Goal: Information Seeking & Learning: Compare options

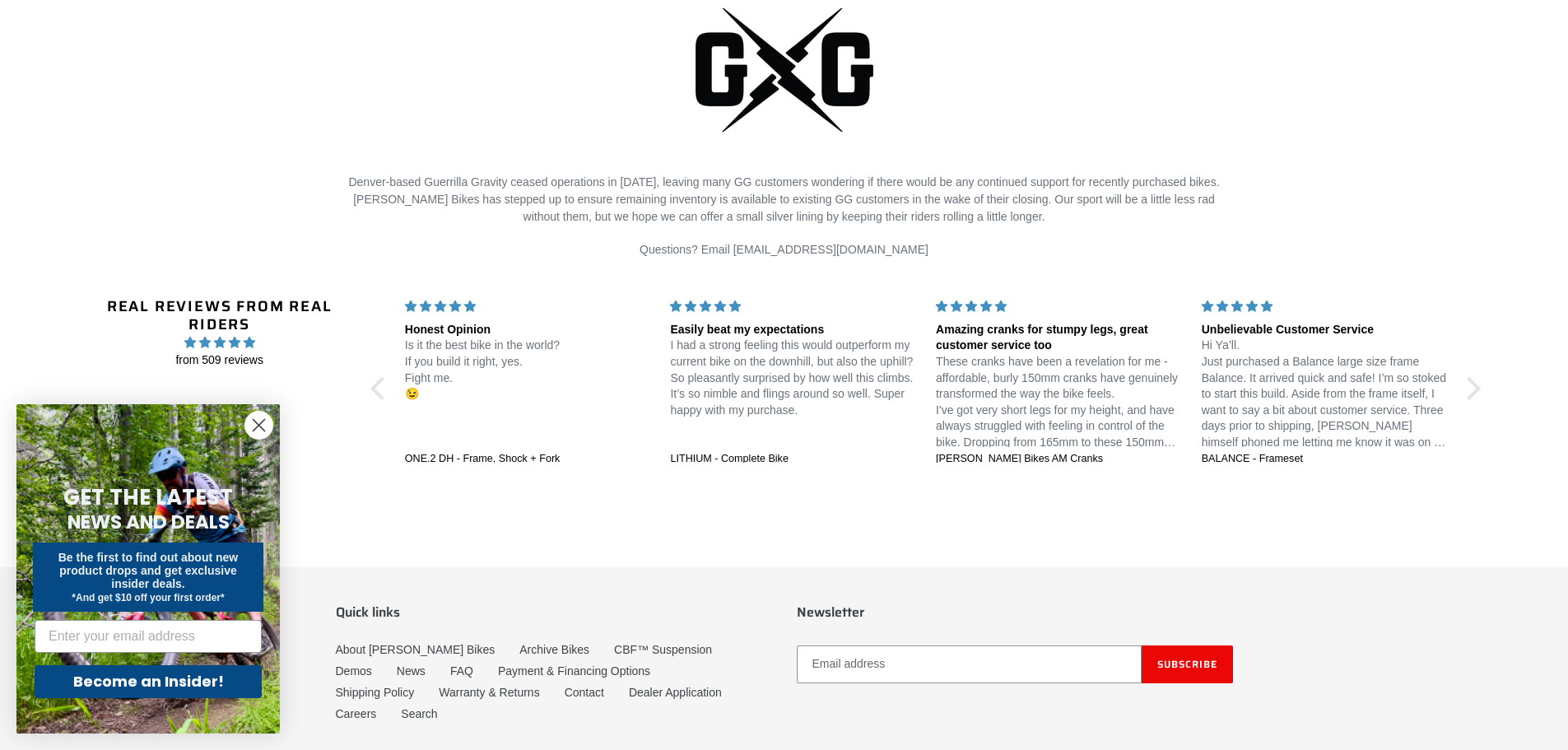
scroll to position [3920, 0]
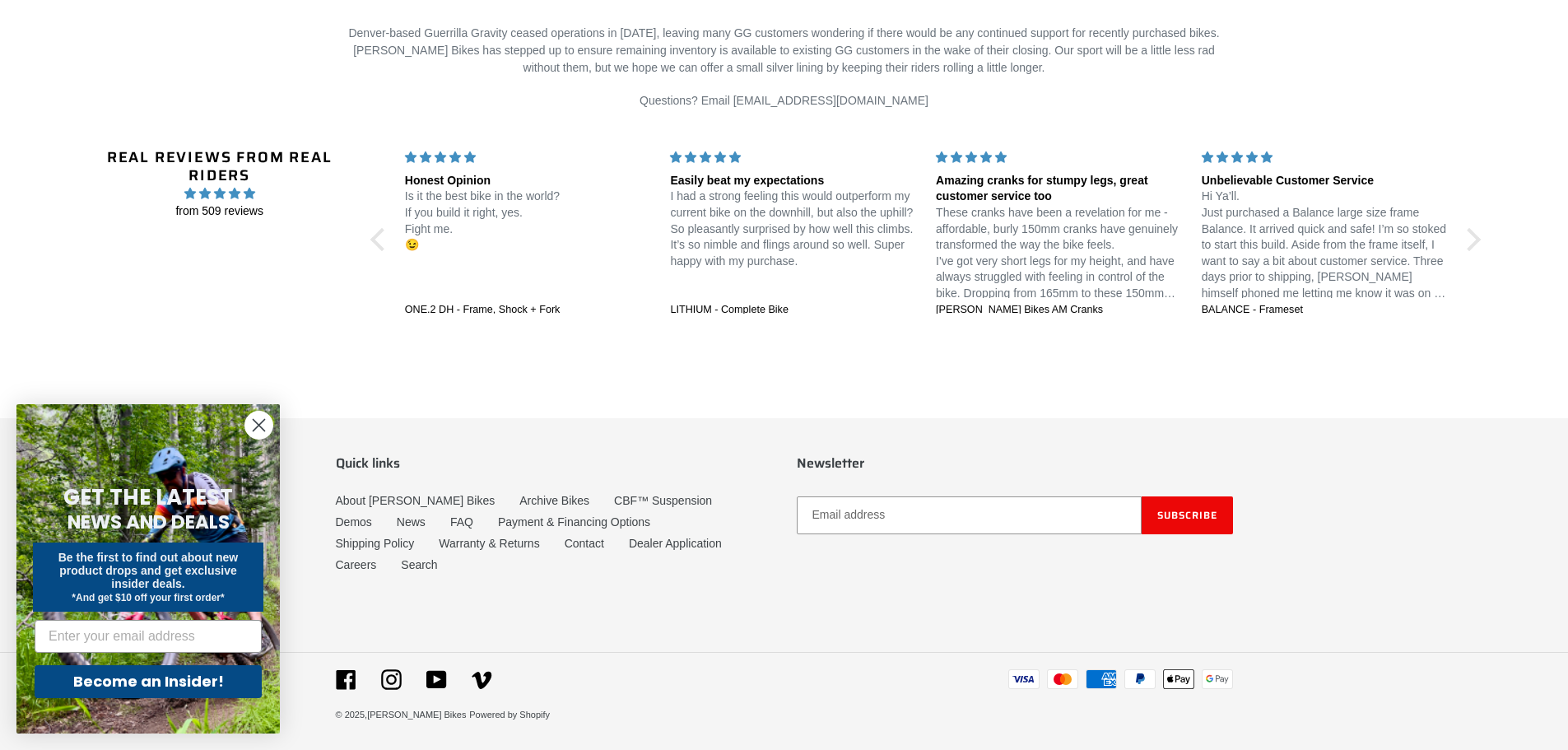
click at [268, 425] on circle "Close dialog" at bounding box center [259, 425] width 27 height 27
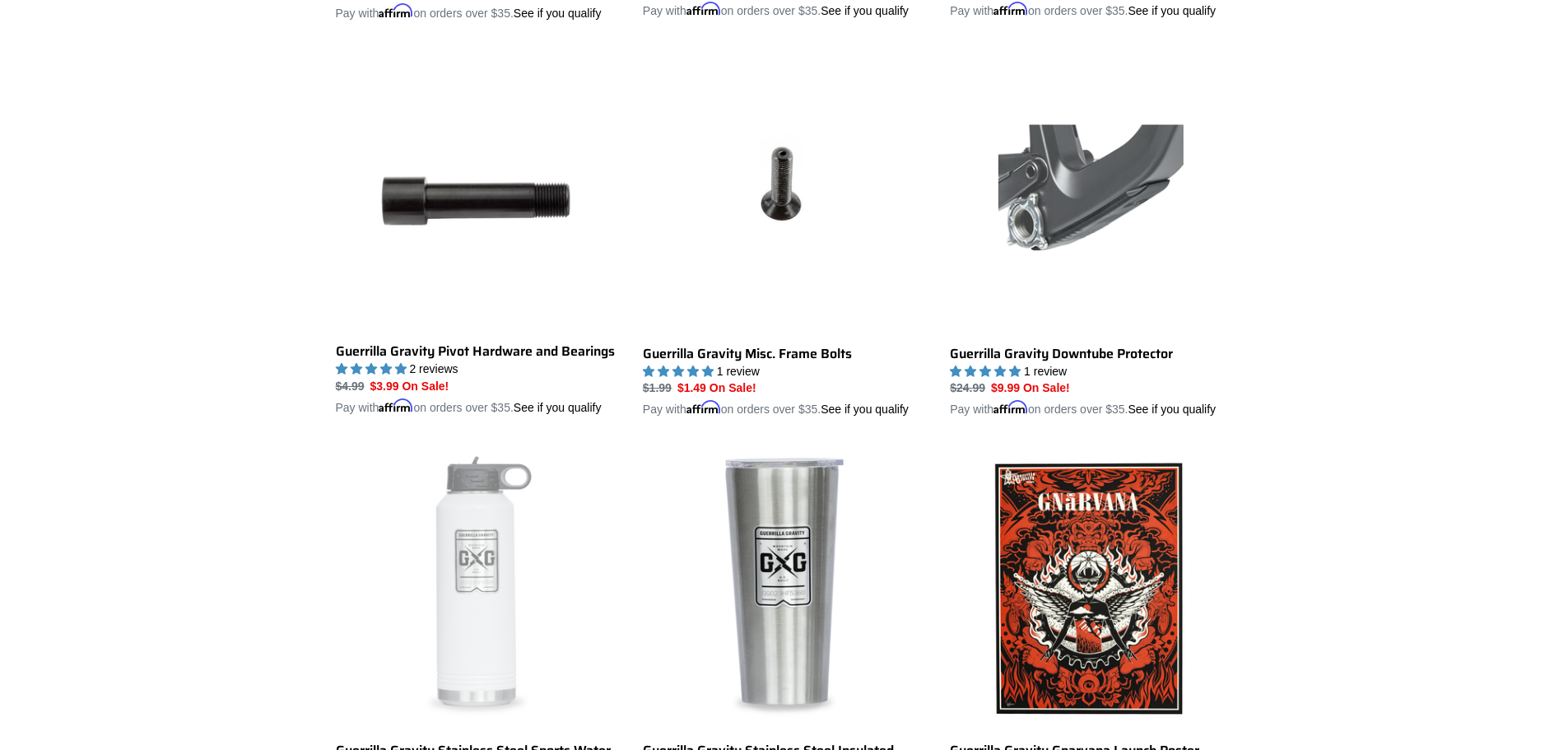
scroll to position [2273, 0]
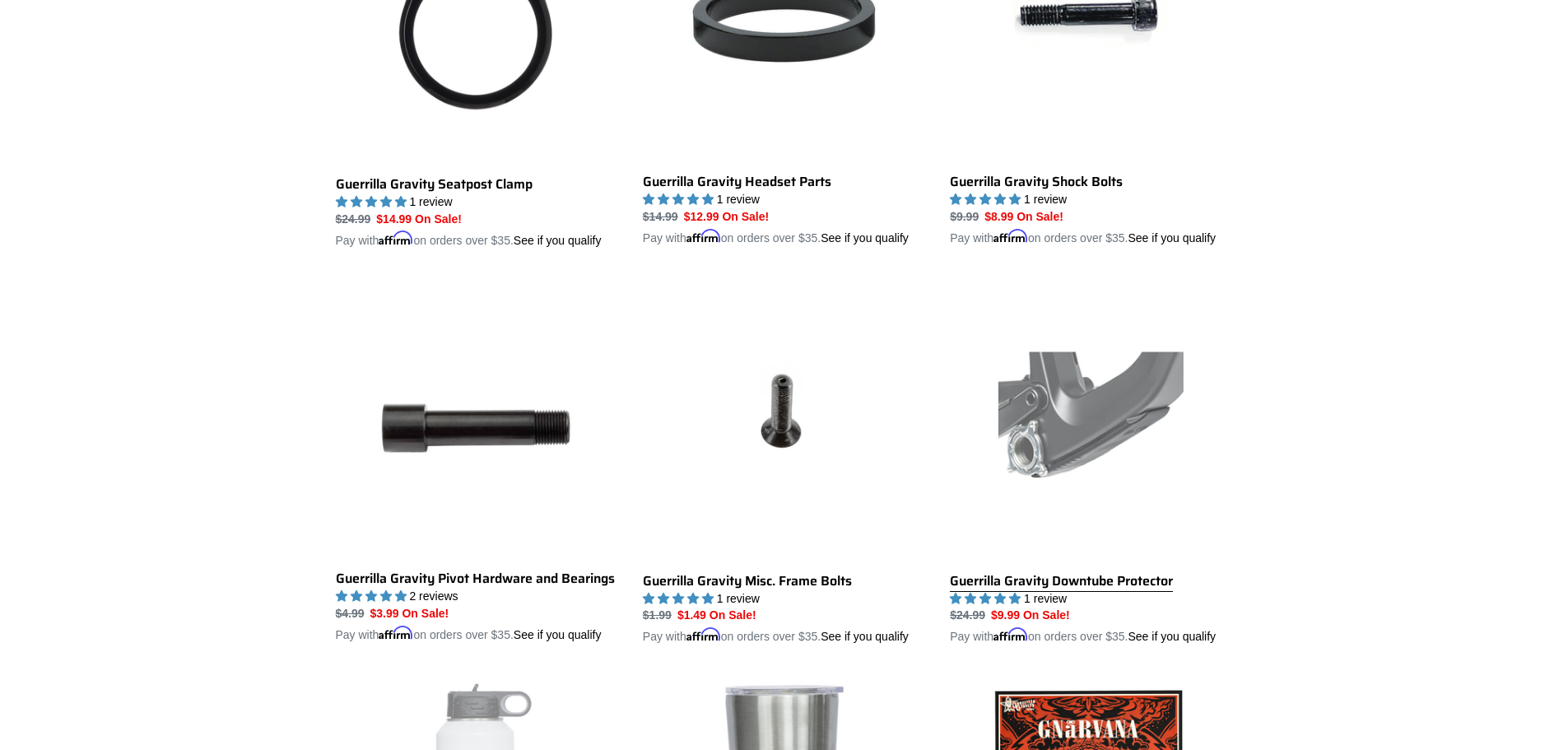
click at [1138, 456] on link "Guerrilla Gravity Downtube Protector" at bounding box center [1090, 462] width 282 height 368
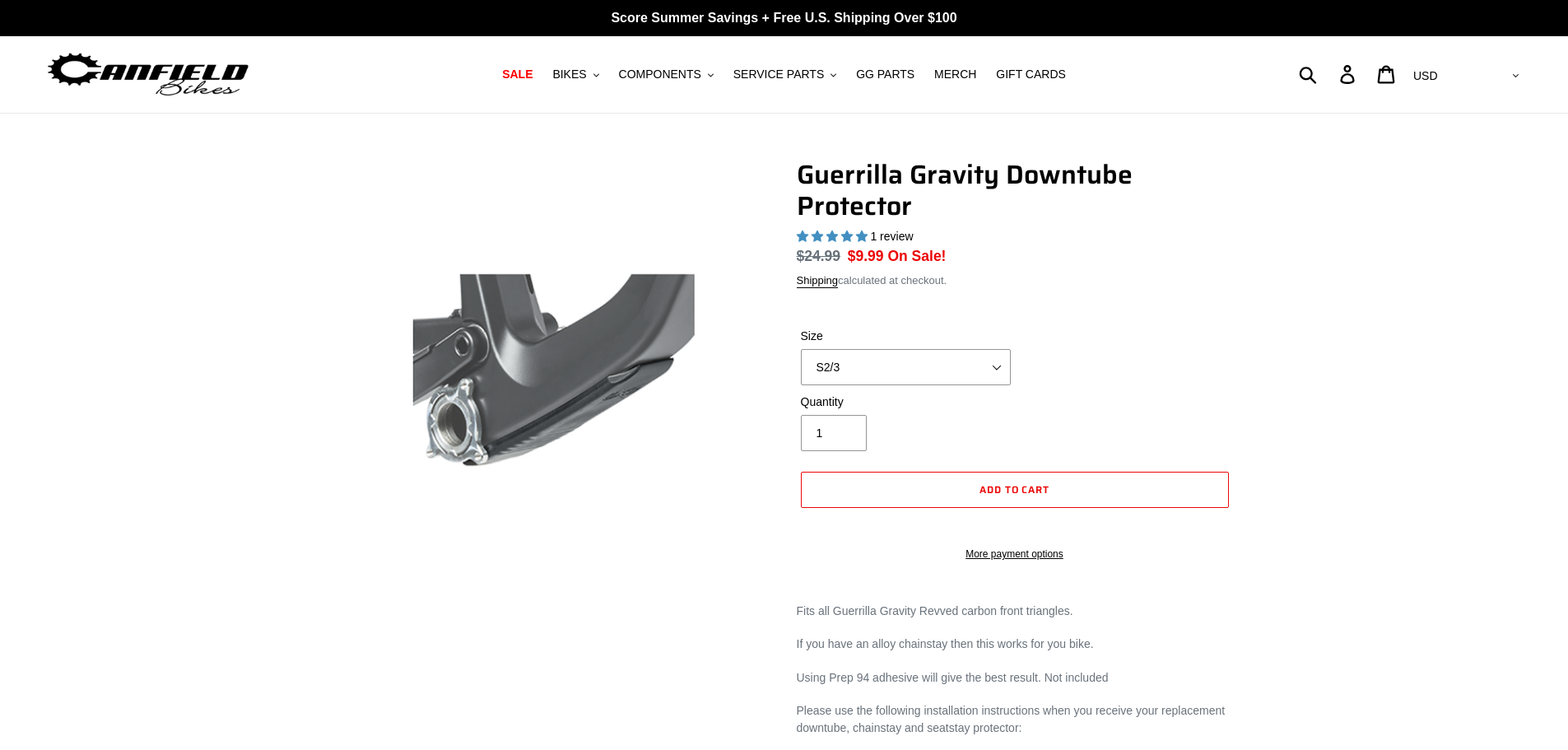
select select "highest-rating"
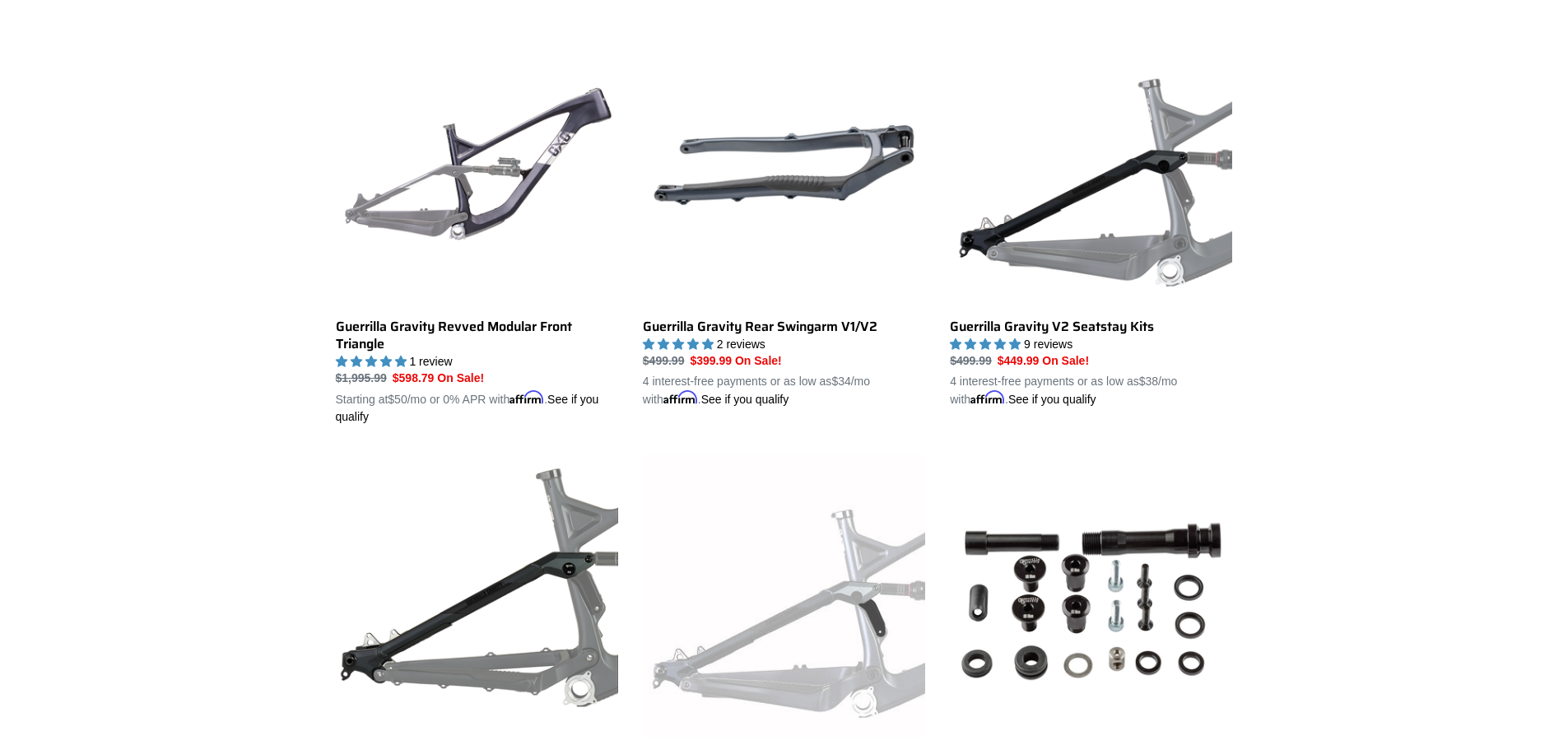
scroll to position [696, 0]
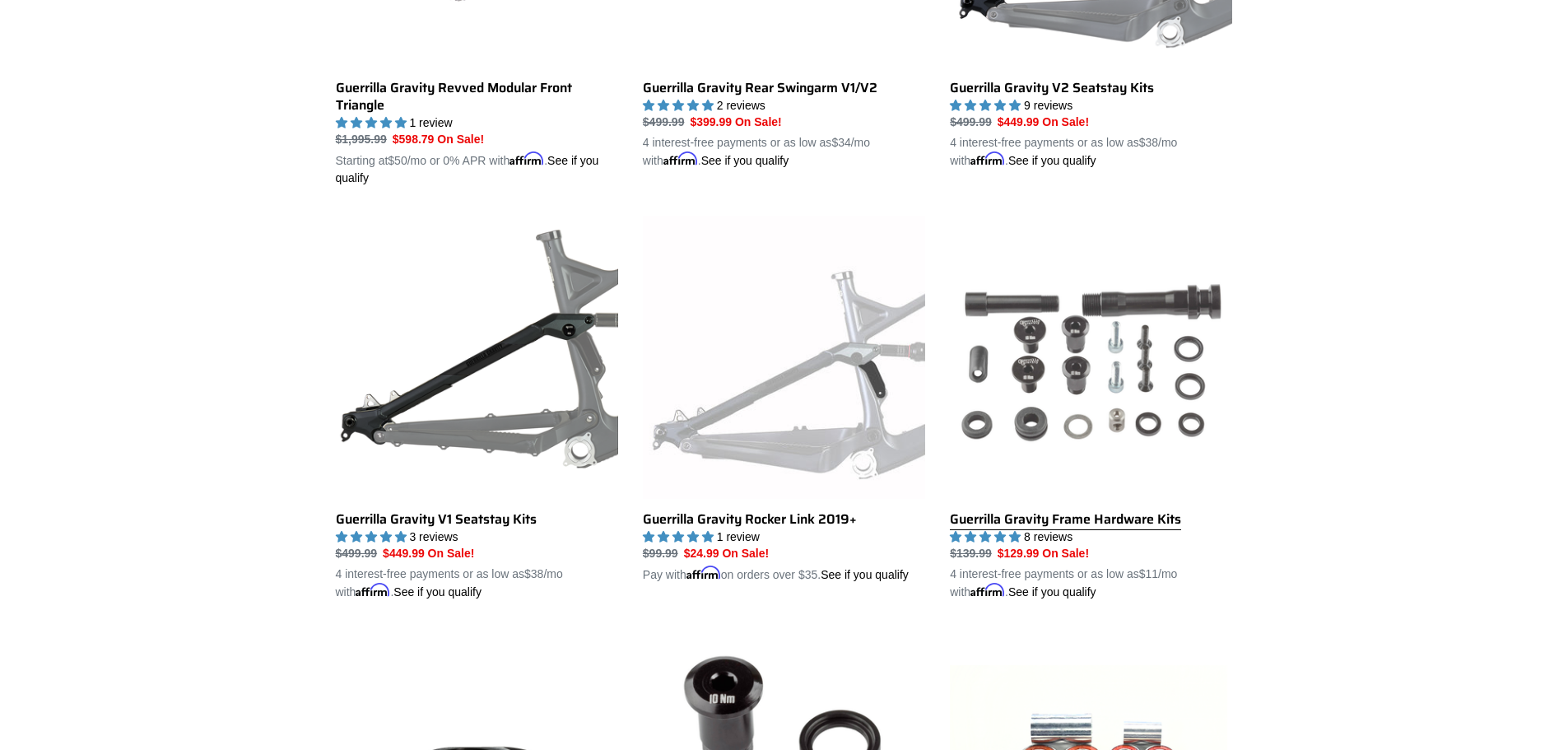
click at [1151, 414] on link "Guerrilla Gravity Frame Hardware Kits" at bounding box center [1090, 408] width 282 height 385
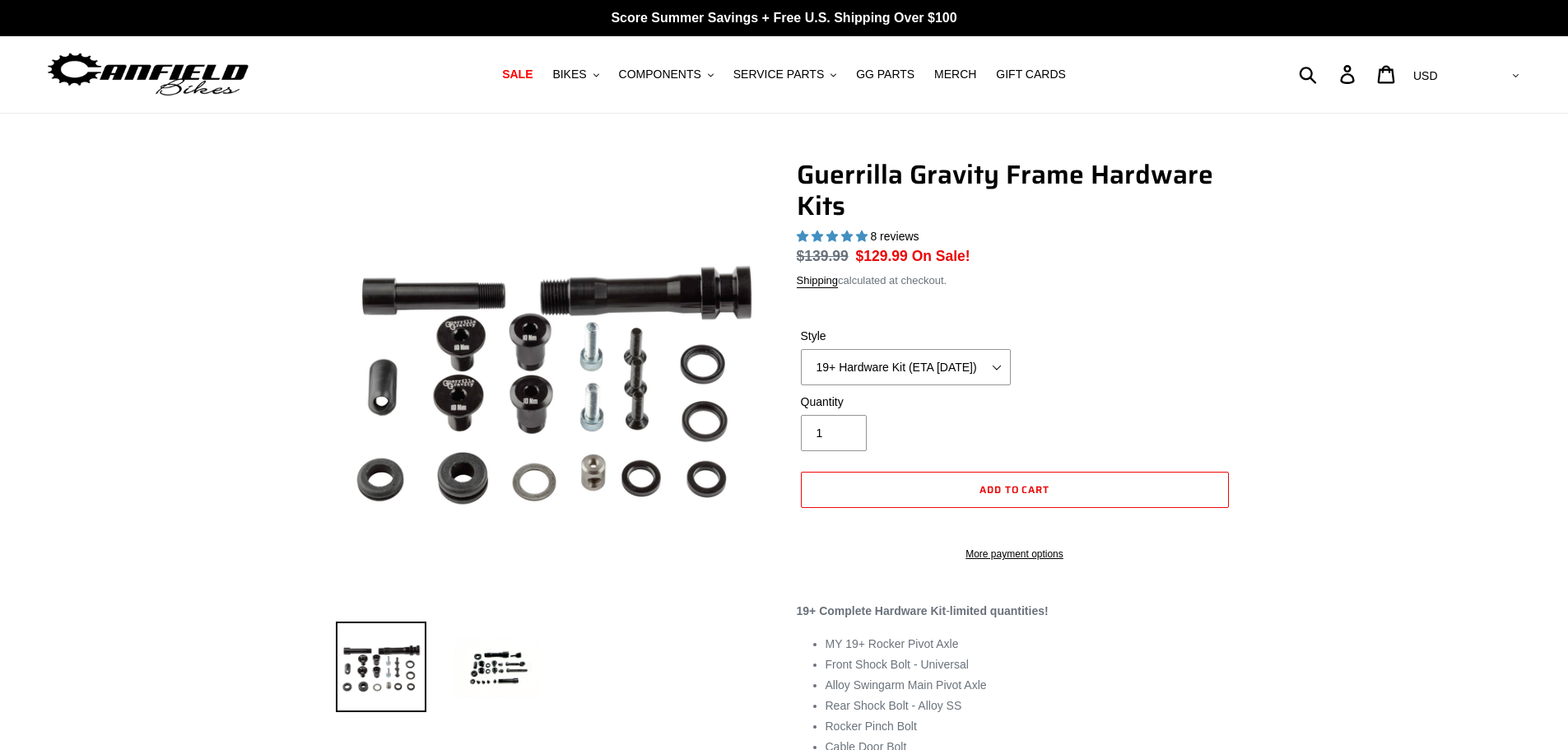
select select "highest-rating"
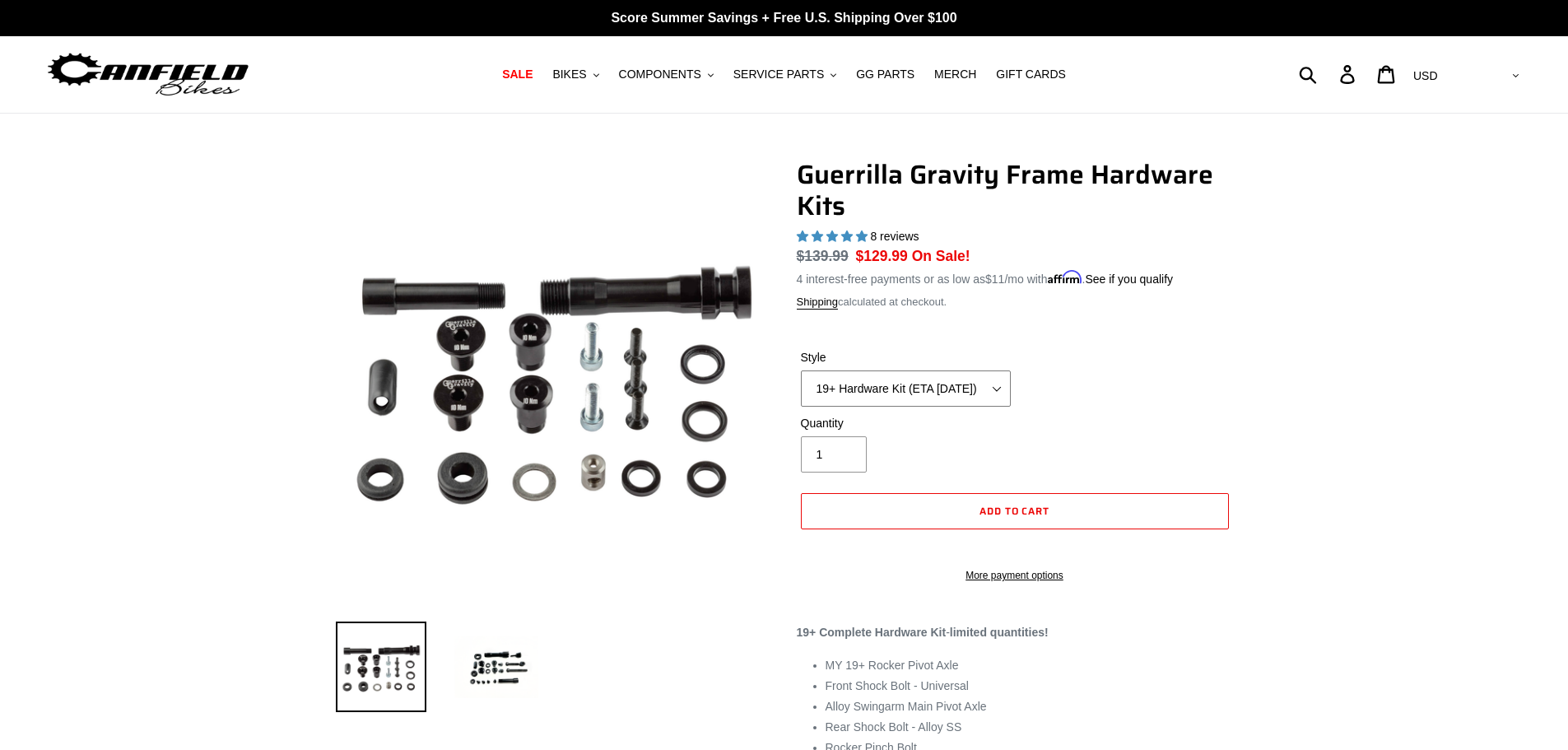
click at [848, 387] on select "19+ Hardware Kit (ETA 10/31/25) 21+ V2 Trail Pistol Complete Hardware Kit" at bounding box center [906, 388] width 210 height 36
click at [1129, 405] on div "Style 19+ Hardware Kit (ETA 10/31/25) 21+ V2 Trail Pistol Complete Hardware Kit" at bounding box center [1014, 382] width 436 height 66
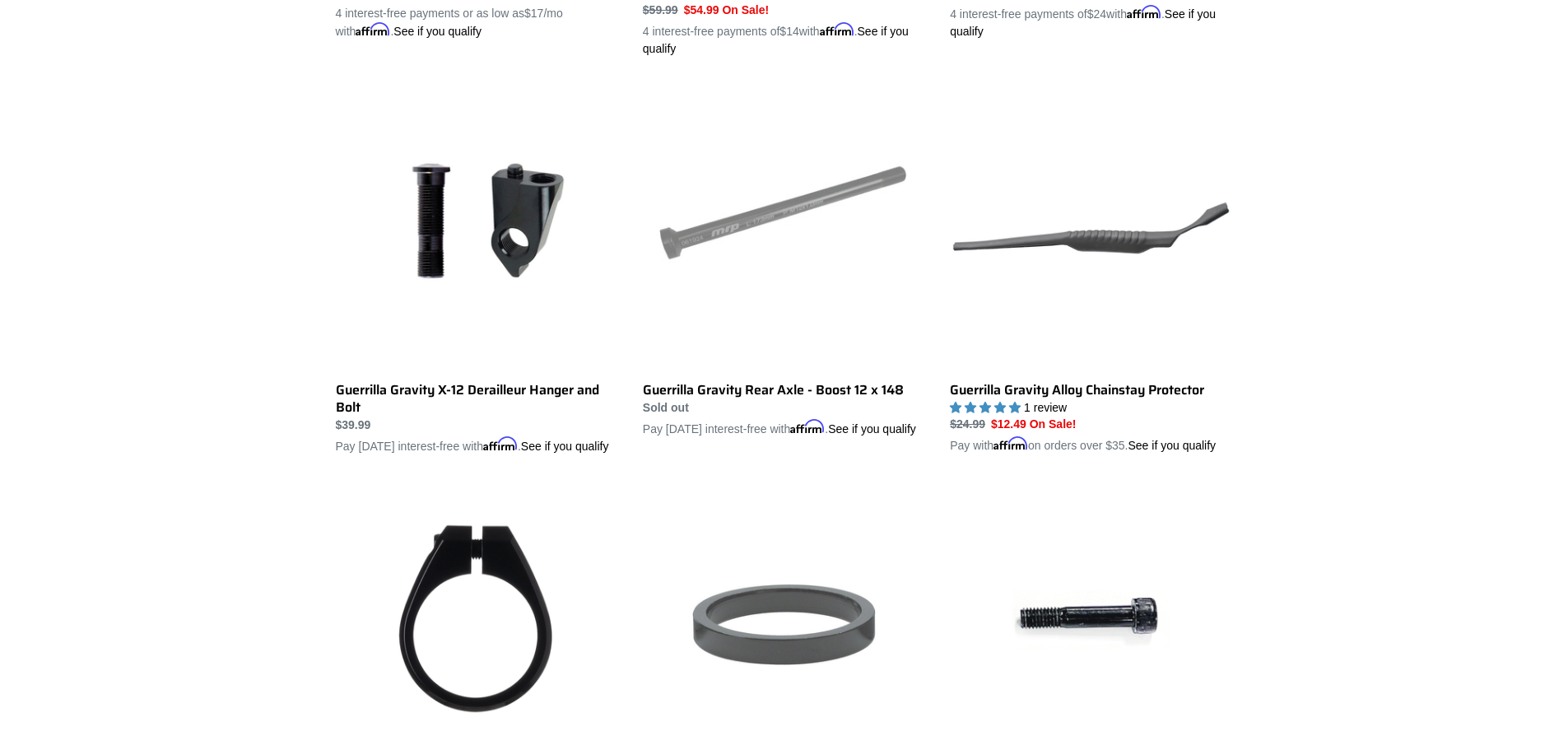
scroll to position [1849, 0]
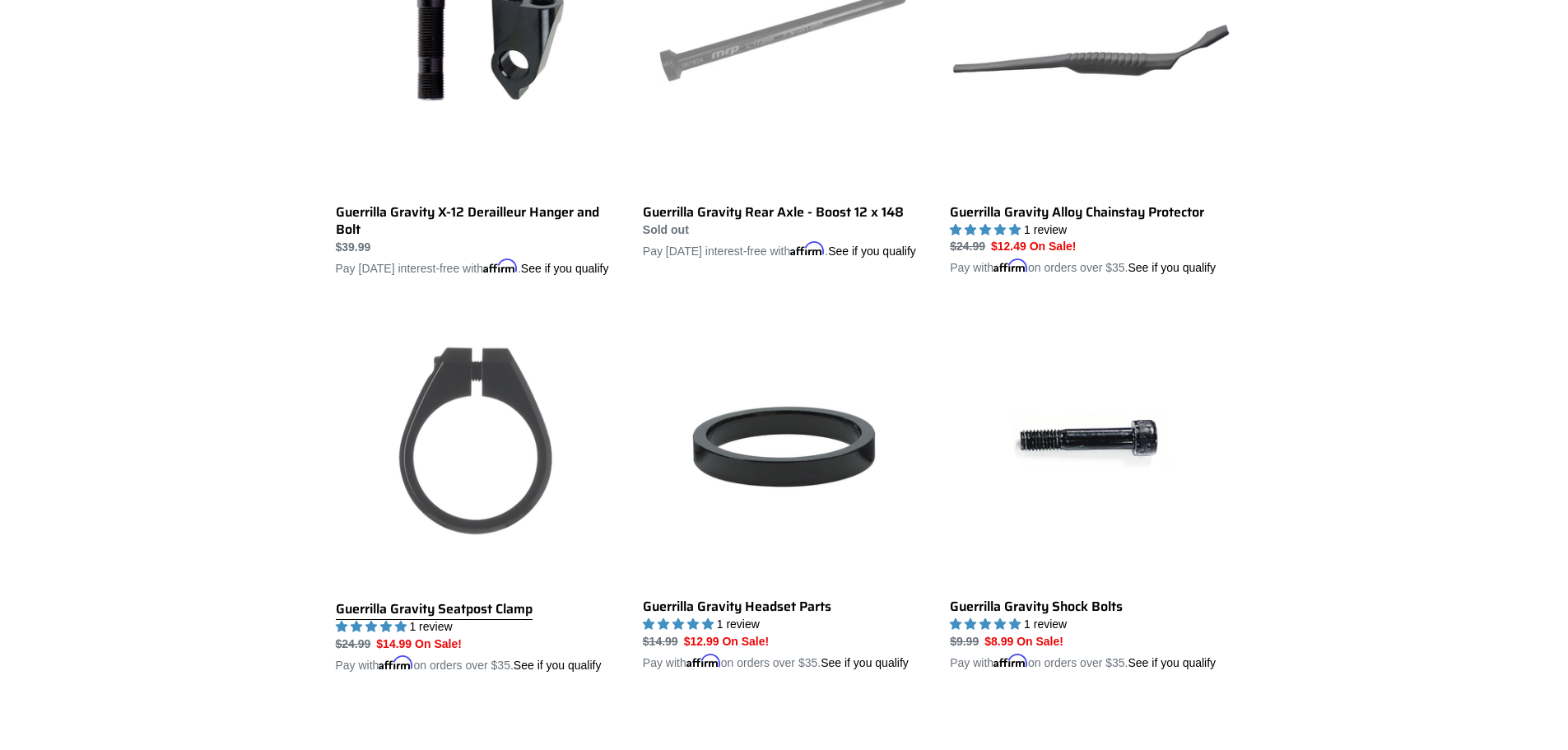
click at [450, 416] on link "Guerrilla Gravity Seatpost Clamp" at bounding box center [476, 490] width 282 height 368
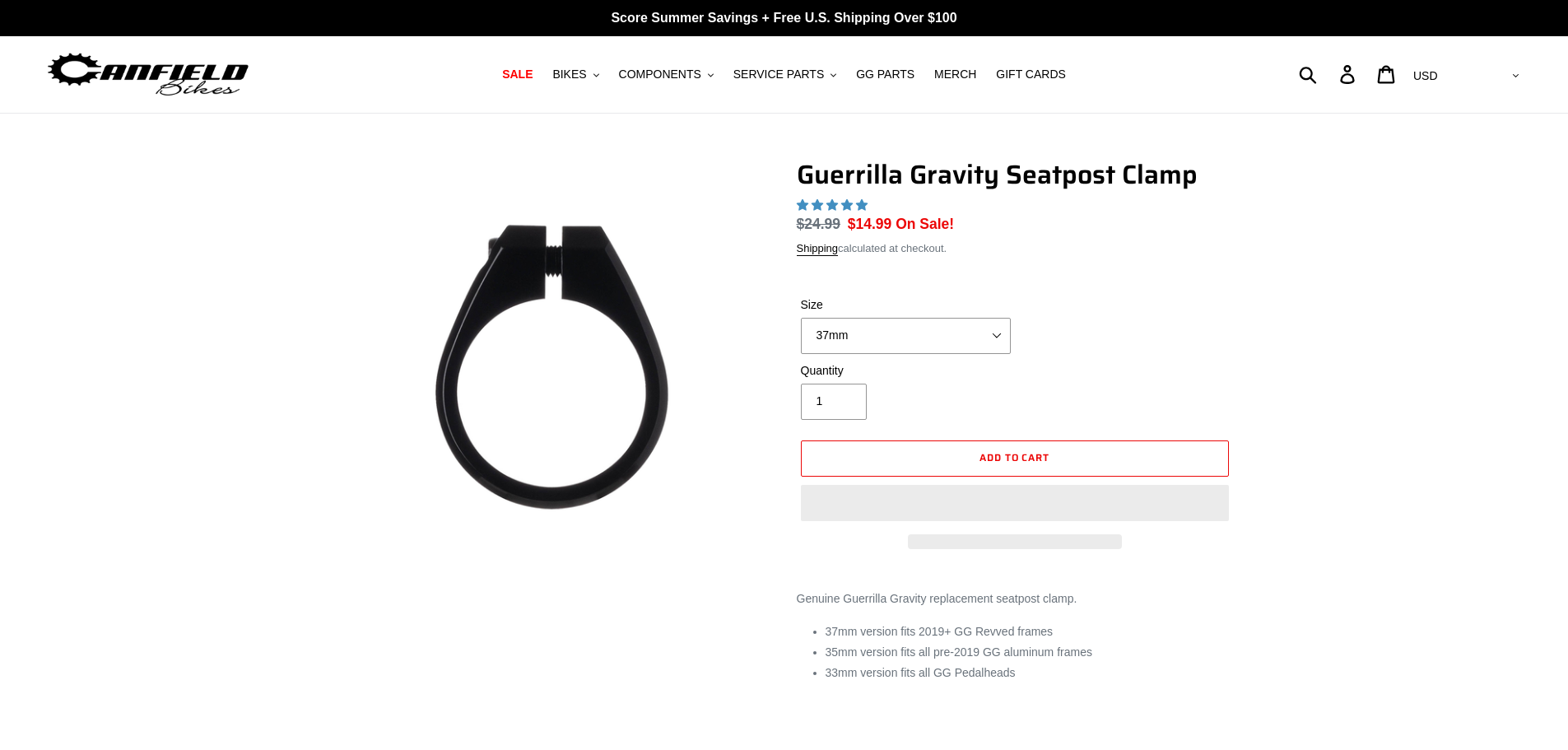
select select "highest-rating"
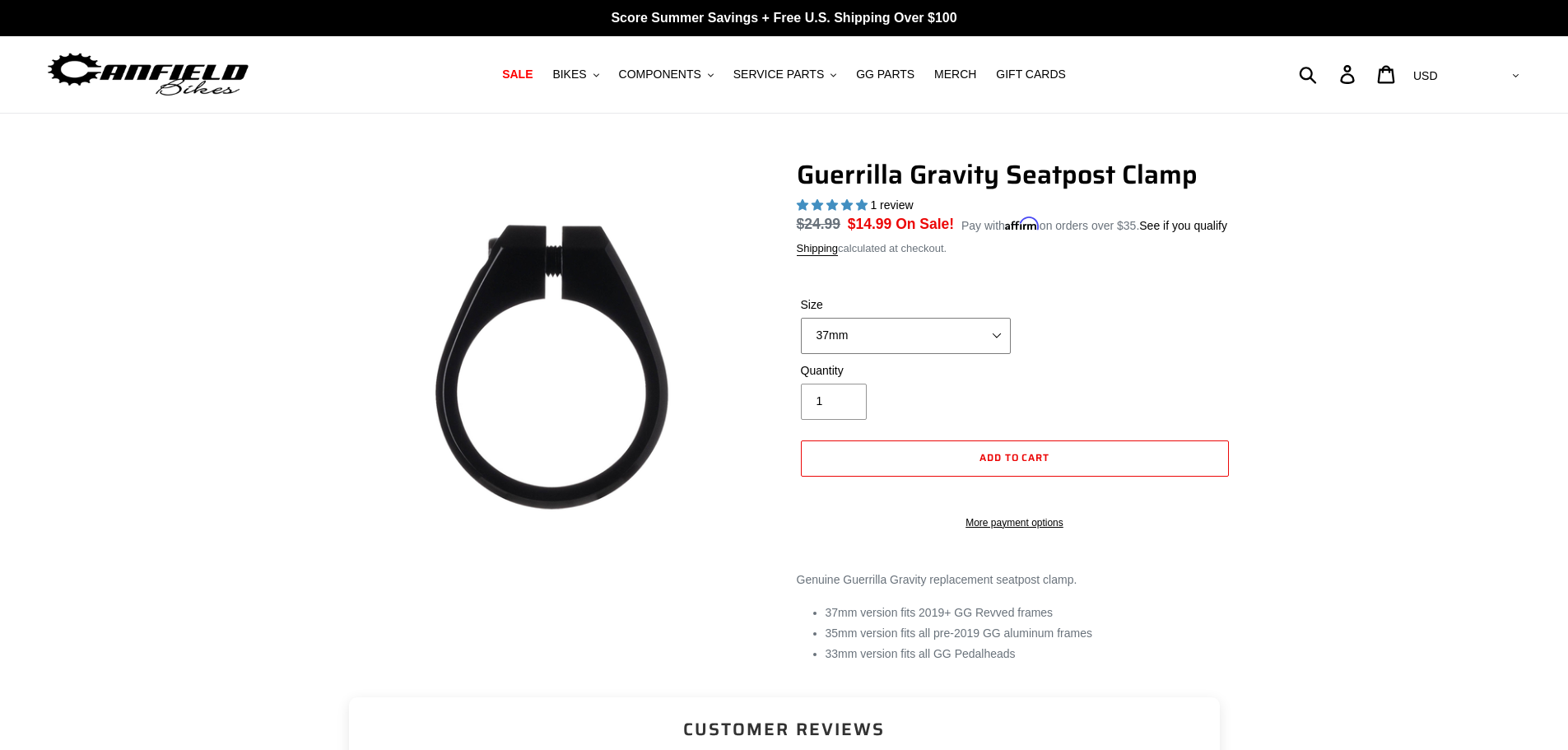
click at [840, 340] on select "37mm 35mm 33mm" at bounding box center [906, 336] width 210 height 36
click at [578, 78] on span "BIKES" at bounding box center [569, 74] width 34 height 14
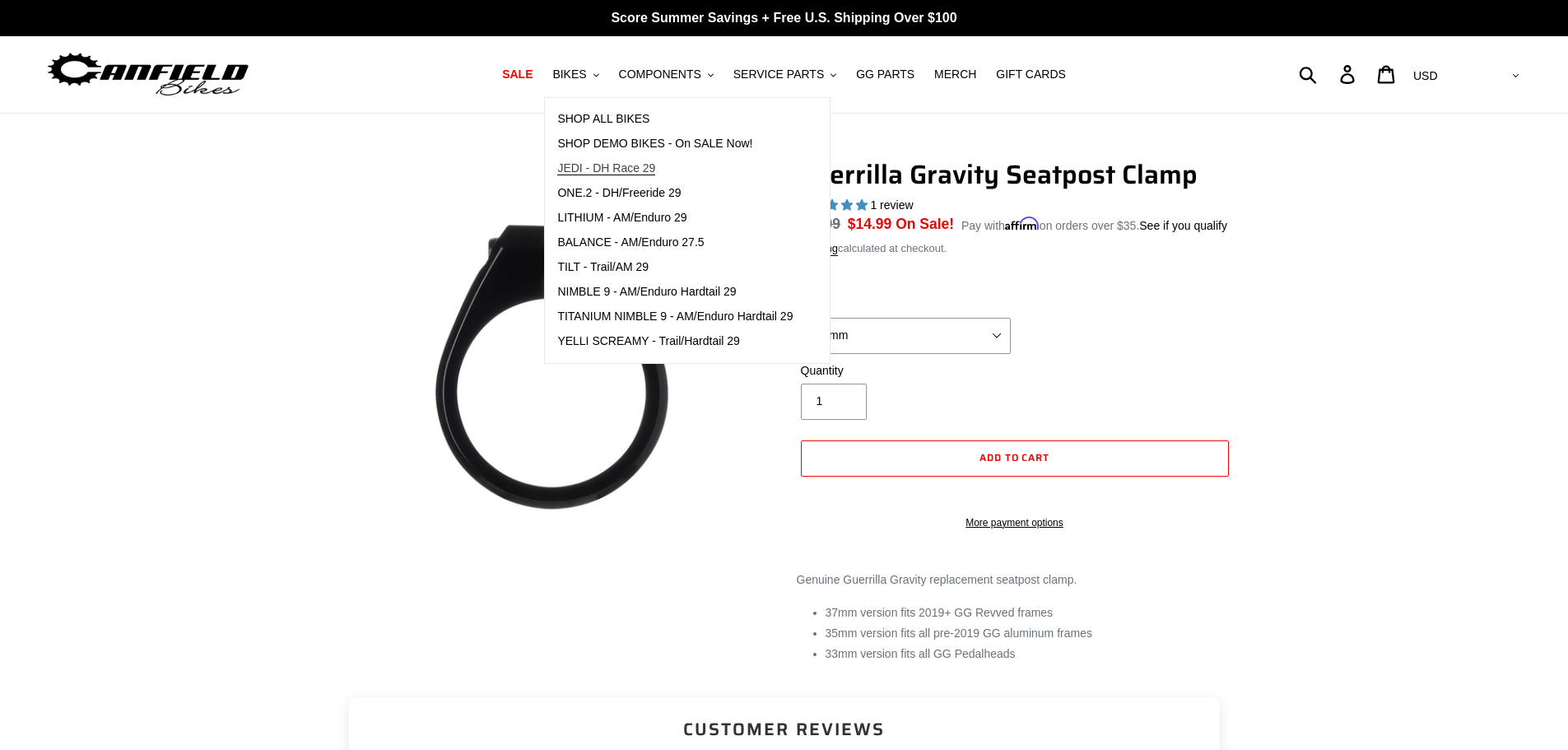
click at [653, 162] on span "JEDI - DH Race 29" at bounding box center [606, 168] width 98 height 14
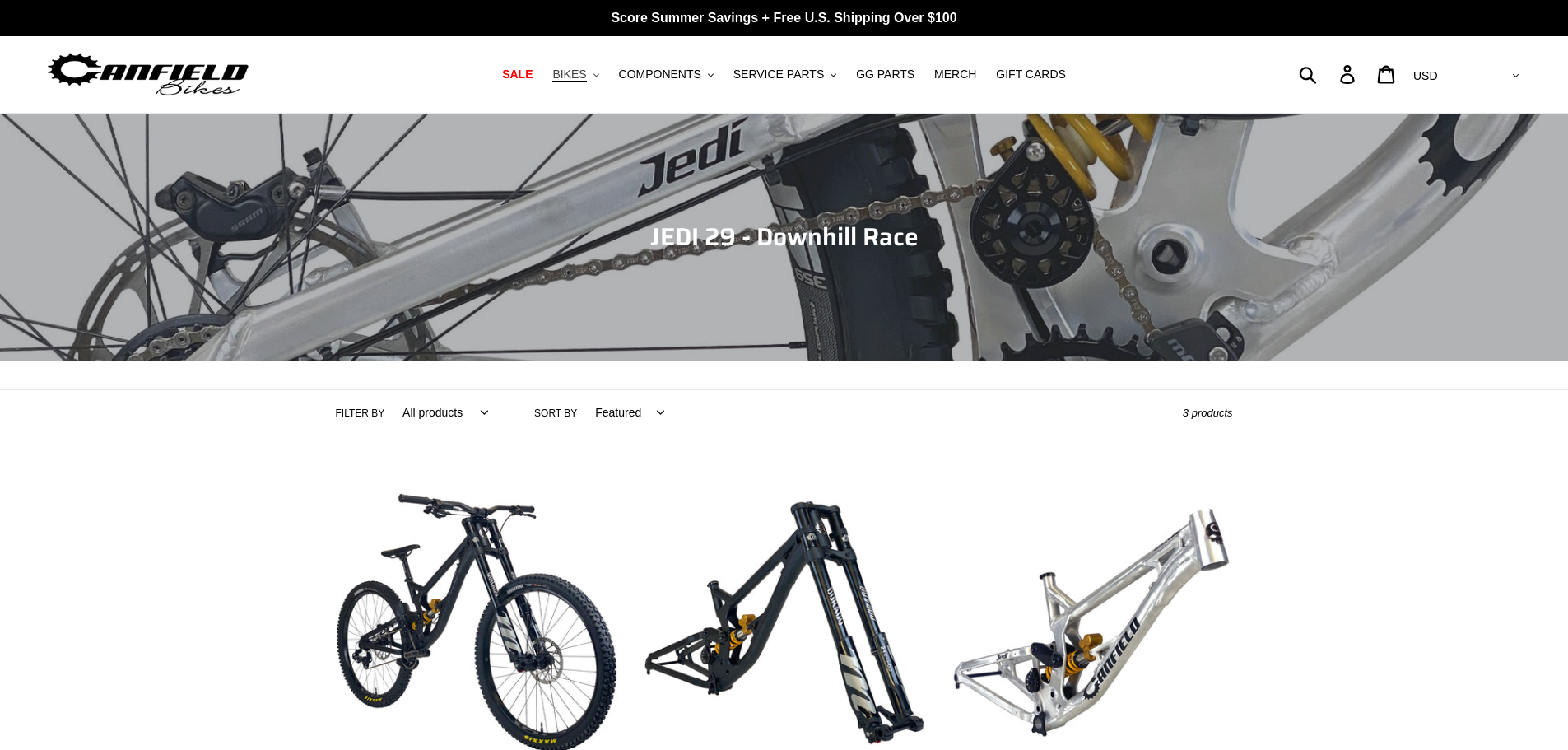
click at [583, 77] on span "BIKES" at bounding box center [569, 74] width 34 height 14
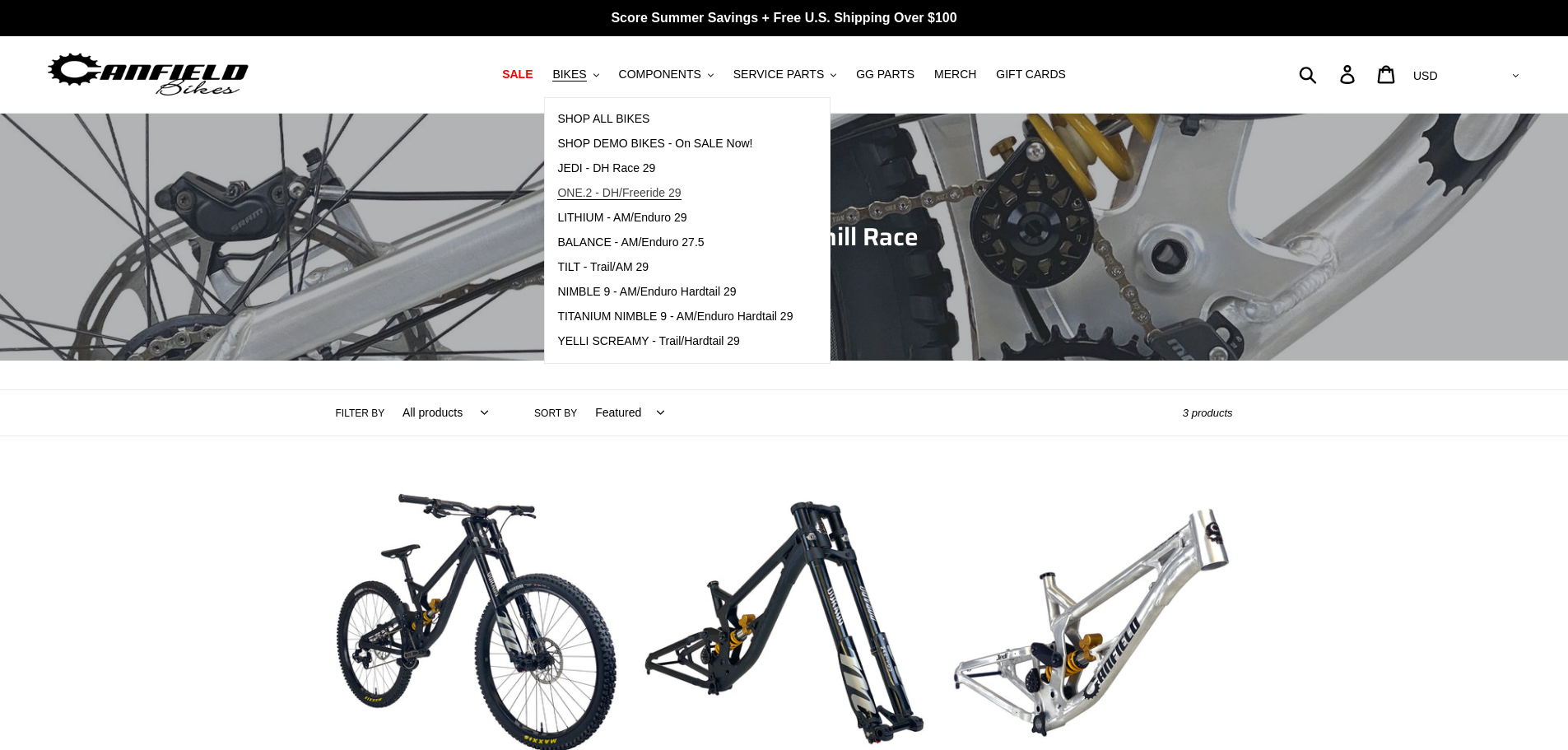
click at [651, 189] on span "ONE.2 - DH/Freeride 29" at bounding box center [619, 193] width 124 height 14
